Goal: Find specific page/section: Find specific page/section

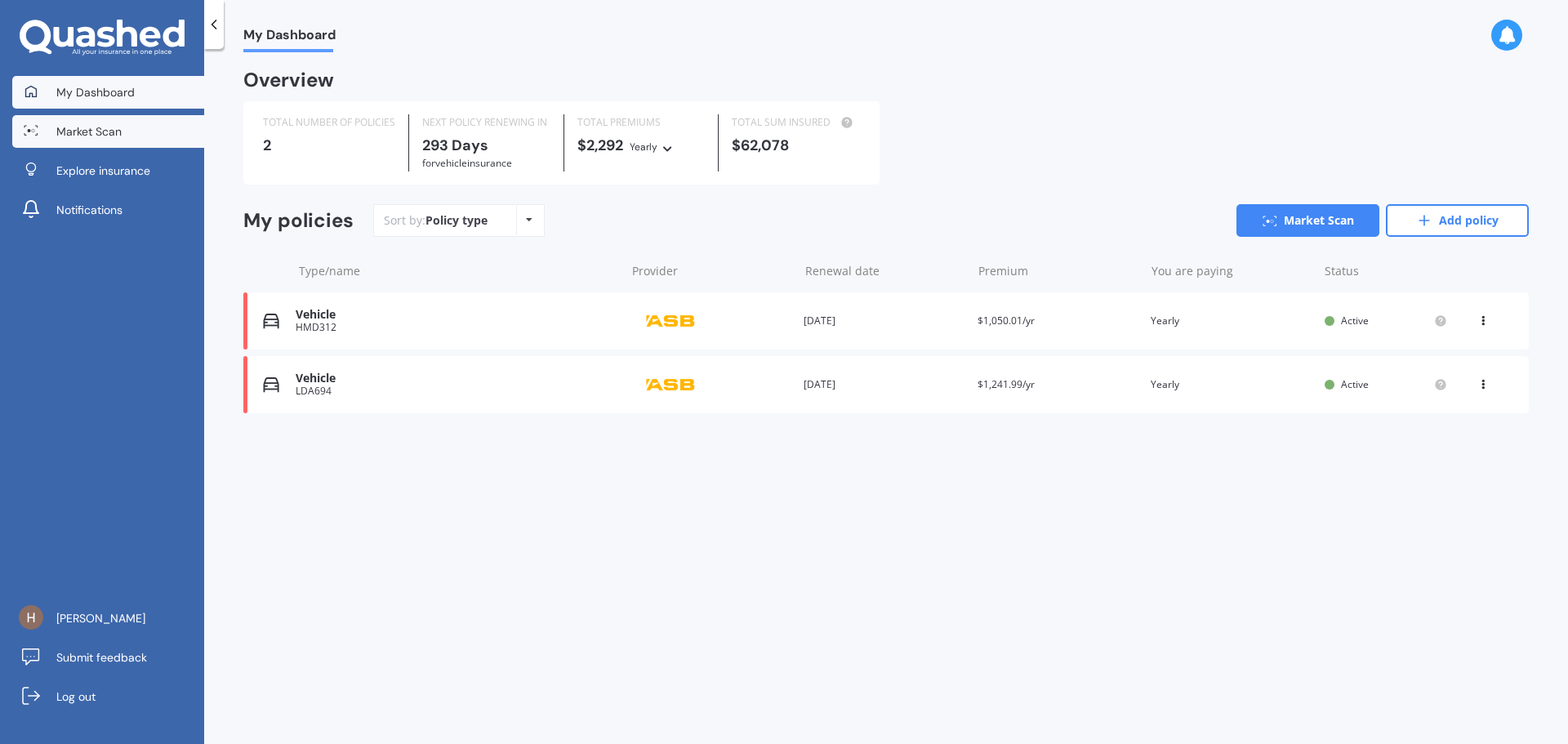
click at [112, 136] on span "Market Scan" at bounding box center [89, 130] width 65 height 16
